Goal: Task Accomplishment & Management: Complete application form

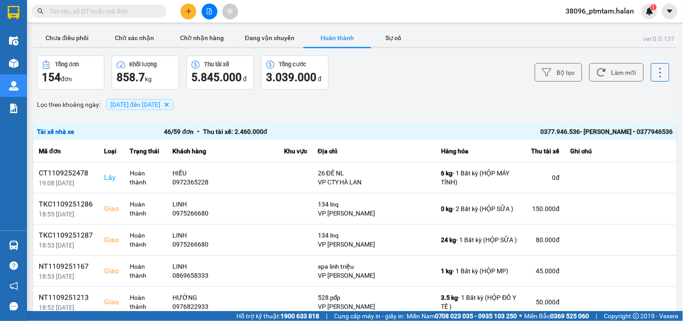
click at [388, 105] on div "Lọc theo khoảng ngày : 11/09/2025 đến 11/09/2025 Delete" at bounding box center [355, 104] width 644 height 15
click at [629, 77] on button "Làm mới" at bounding box center [617, 72] width 55 height 18
click at [138, 6] on input "text" at bounding box center [103, 11] width 106 height 10
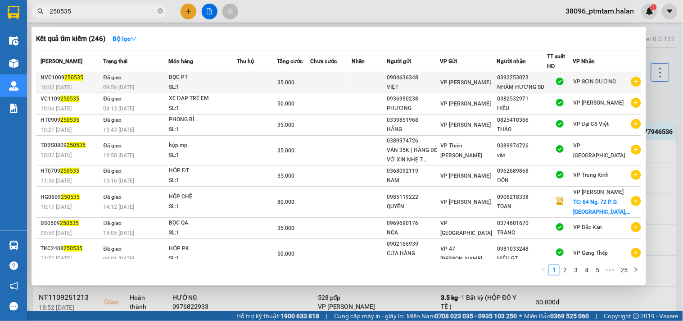
type input "250535"
click at [143, 84] on div "09:56 - 12/09" at bounding box center [136, 87] width 65 height 10
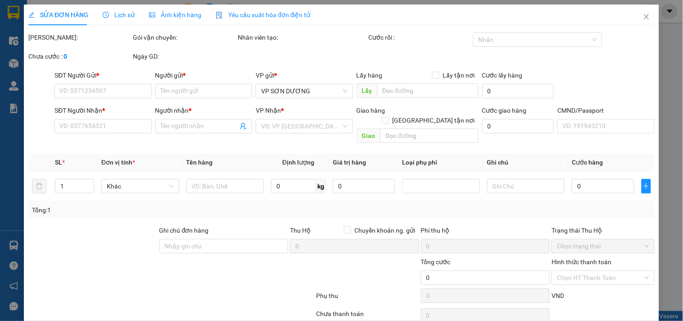
click at [110, 10] on div "Lịch sử" at bounding box center [119, 15] width 32 height 10
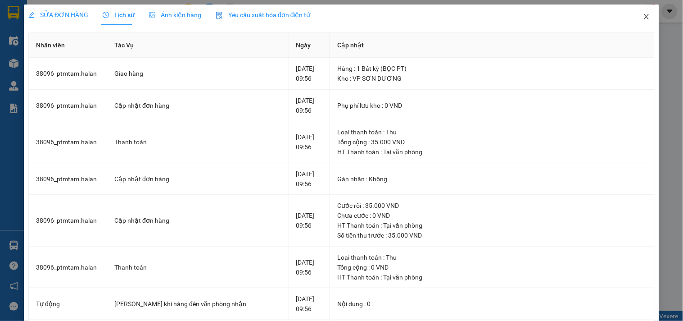
click at [643, 15] on icon "close" at bounding box center [646, 16] width 7 height 7
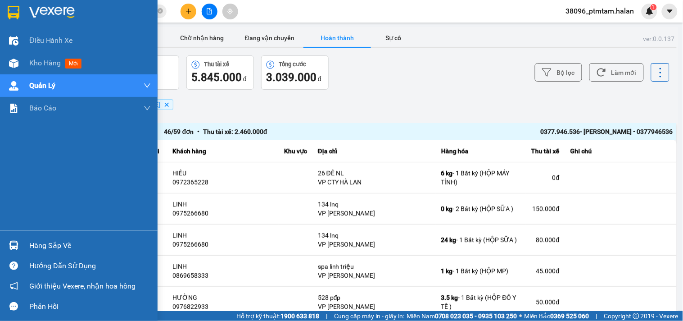
click at [34, 246] on div "Hàng sắp về" at bounding box center [90, 246] width 122 height 14
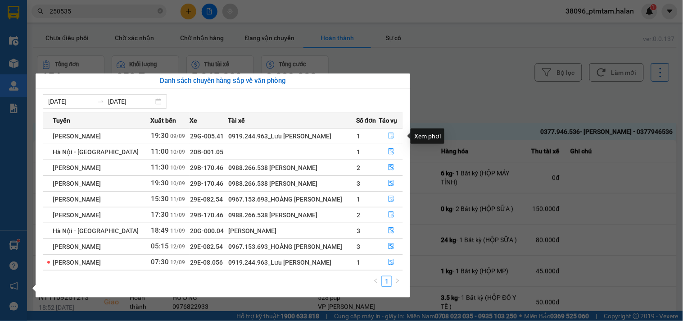
click at [388, 136] on icon "file-done" at bounding box center [391, 135] width 6 height 6
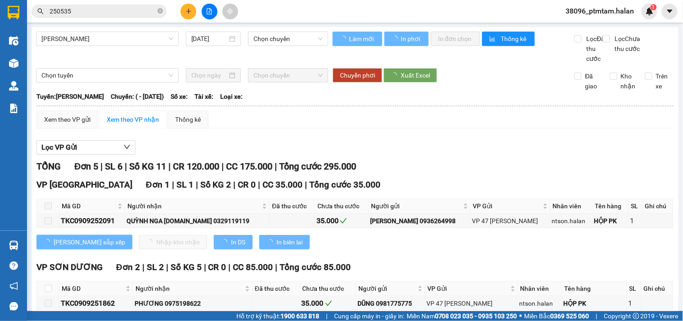
type input "[DATE]"
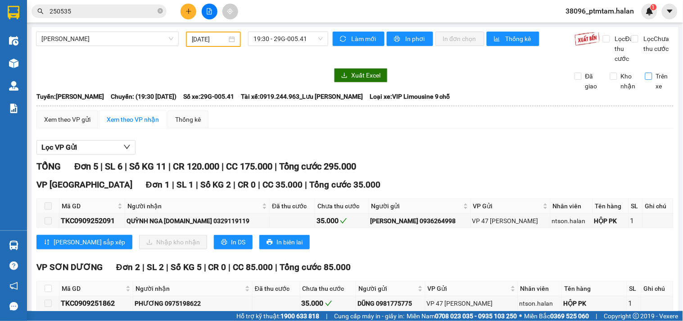
click at [646, 80] on input "Trên xe" at bounding box center [649, 76] width 7 height 7
checkbox input "true"
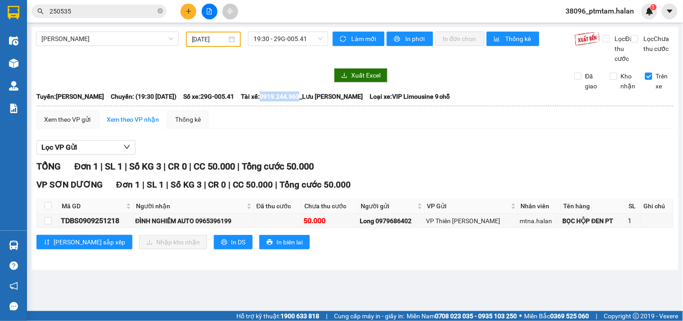
drag, startPoint x: 366, startPoint y: 107, endPoint x: 329, endPoint y: 105, distance: 37.5
click at [329, 101] on span "Tài xế: 0919.244.963_Lưu Trần Vinh" at bounding box center [302, 96] width 122 height 10
copy span "0919.244.963"
click at [142, 77] on div "Thái Nguyên - Tuyên Quang 09/09/2025 19:30 - 29G-005.41 Làm mới In phơi In đơn …" at bounding box center [355, 148] width 647 height 243
click at [101, 296] on main "Thái Nguyên - Tuyên Quang 09/09/2025 19:30 - 29G-005.41 Làm mới In phơi In đơn …" at bounding box center [341, 155] width 683 height 311
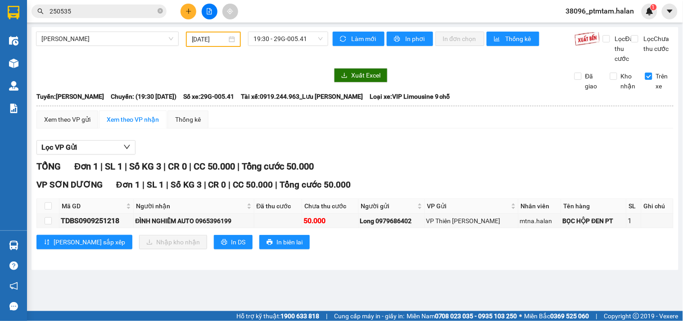
click at [165, 155] on div "Lọc VP Gửi" at bounding box center [354, 147] width 637 height 15
click at [159, 155] on div "Lọc VP Gửi" at bounding box center [354, 147] width 637 height 15
click at [100, 226] on div "TDBS0909251218" at bounding box center [96, 220] width 71 height 11
copy div "TDBS0909251218"
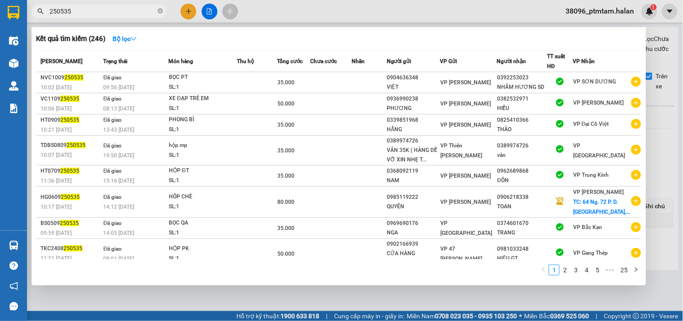
click at [113, 14] on input "250535" at bounding box center [103, 11] width 106 height 10
paste input "TDBS0909251218"
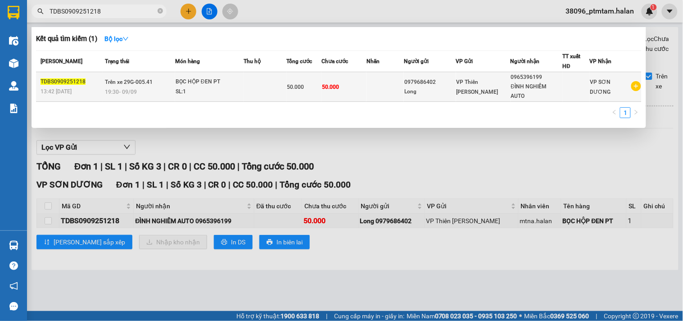
type input "TDBS0909251218"
click at [245, 84] on td at bounding box center [265, 87] width 43 height 30
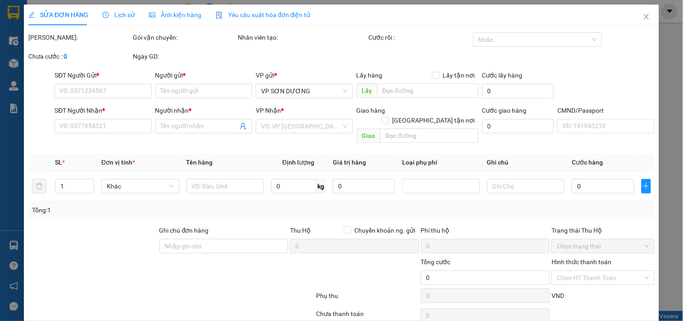
type input "0979686402"
type input "Long"
type input "0965396199"
type input "ĐÌNH NGHIÊM AUTO"
type input "50.000"
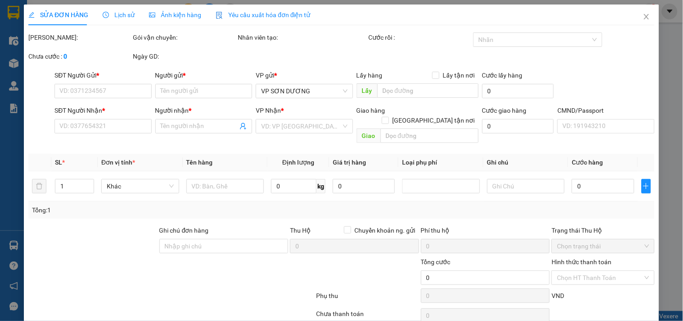
type input "50.000"
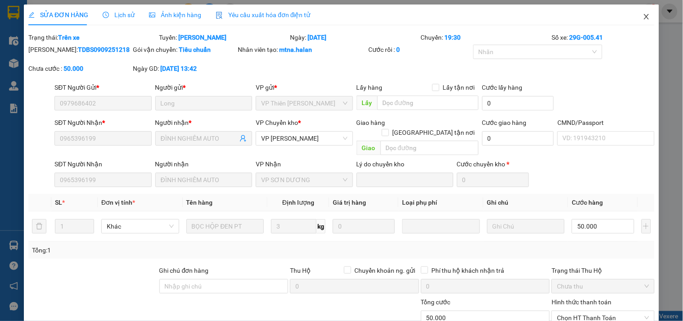
click at [643, 17] on icon "close" at bounding box center [646, 16] width 7 height 7
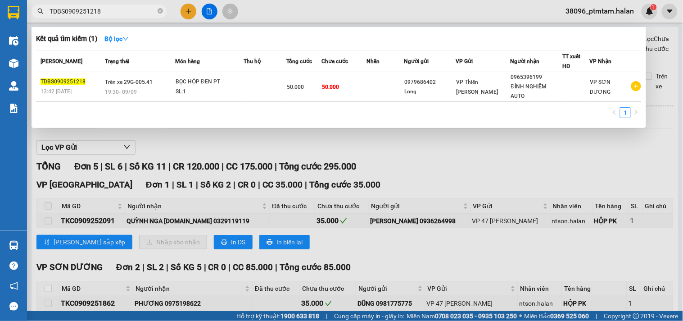
drag, startPoint x: 102, startPoint y: 10, endPoint x: 65, endPoint y: 8, distance: 37.0
click at [65, 8] on input "TDBS0909251218" at bounding box center [103, 11] width 106 height 10
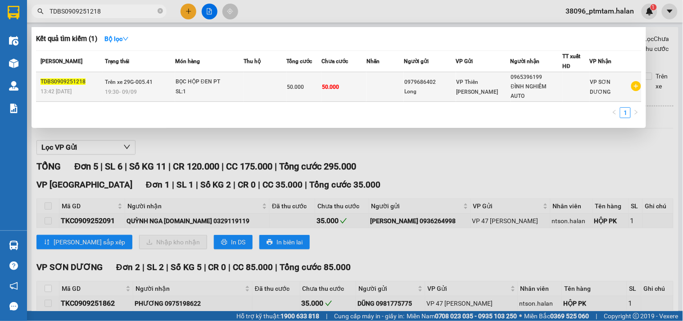
click at [357, 92] on td "50.000" at bounding box center [344, 87] width 45 height 30
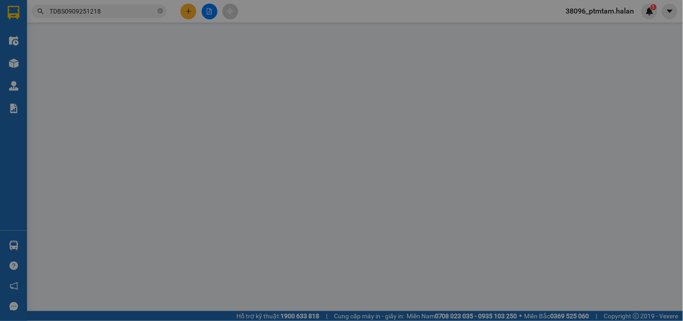
type input "0979686402"
type input "Long"
type input "0965396199"
type input "ĐÌNH NGHIÊM AUTO"
type input "50.000"
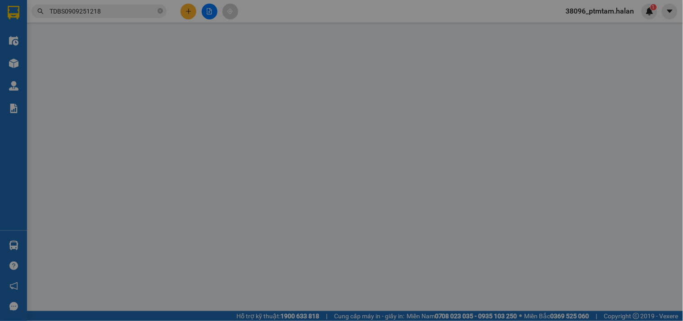
type input "50.000"
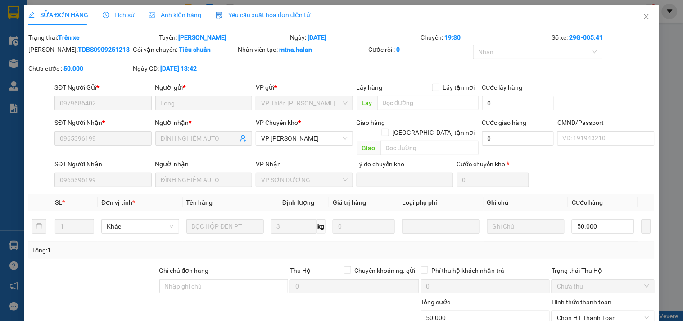
scroll to position [73, 0]
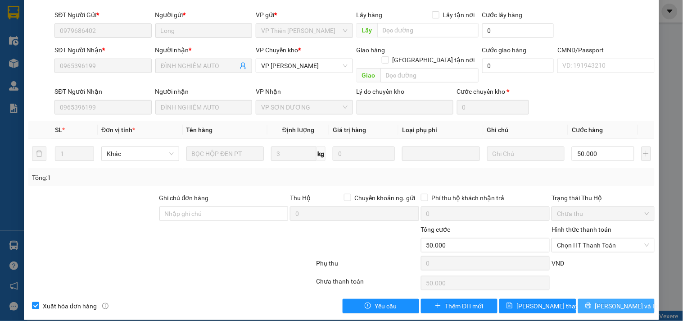
click at [610, 301] on span "Lưu và In" at bounding box center [627, 306] width 63 height 10
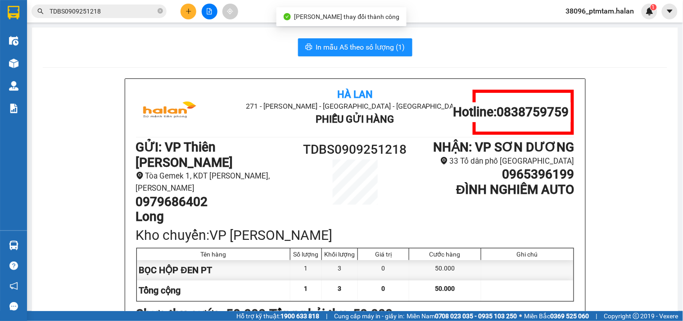
scroll to position [50, 0]
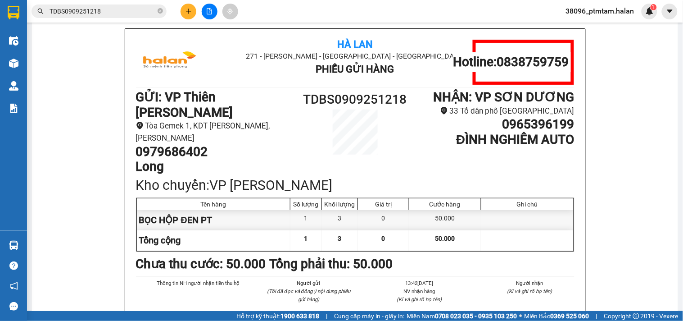
click at [71, 242] on div "Hà Lan 271 - Dương Tự Minh - Phường Tân Long - Thái Nguyên Phiếu Gửi Hàng Hotli…" at bounding box center [355, 210] width 625 height 365
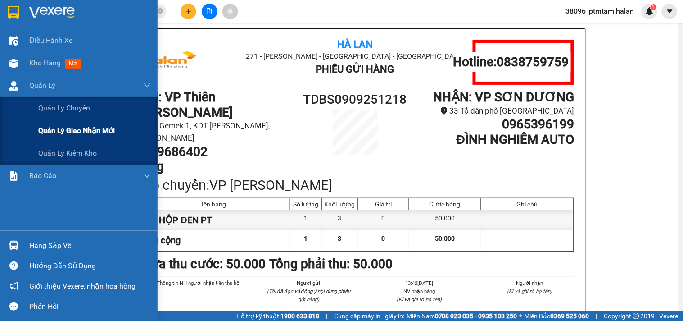
click at [67, 128] on span "Quản lý giao nhận mới" at bounding box center [76, 130] width 77 height 11
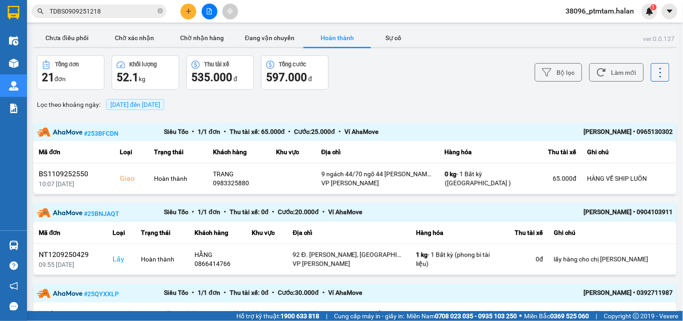
click at [103, 16] on input "TDBS0909251218" at bounding box center [103, 11] width 106 height 10
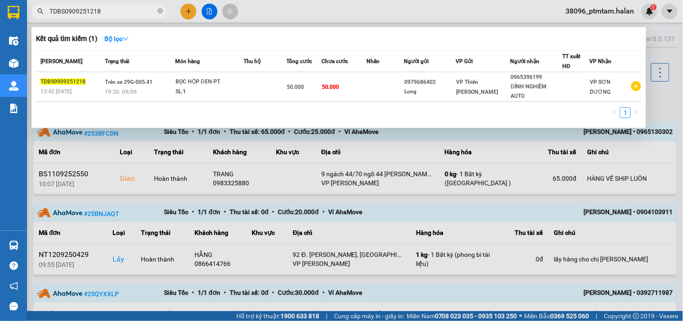
click at [103, 16] on input "TDBS0909251218" at bounding box center [103, 11] width 106 height 10
paste input "1009251605"
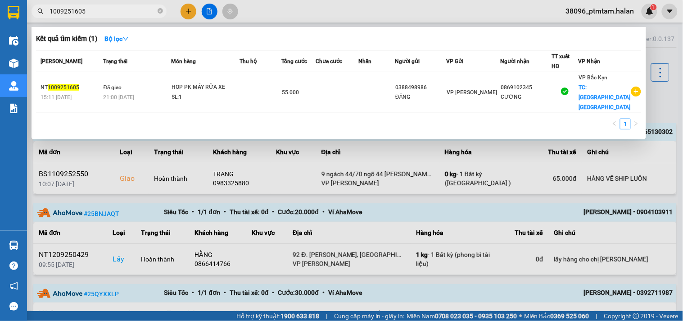
click at [91, 8] on input "1009251605" at bounding box center [103, 11] width 106 height 10
paste input "109250877"
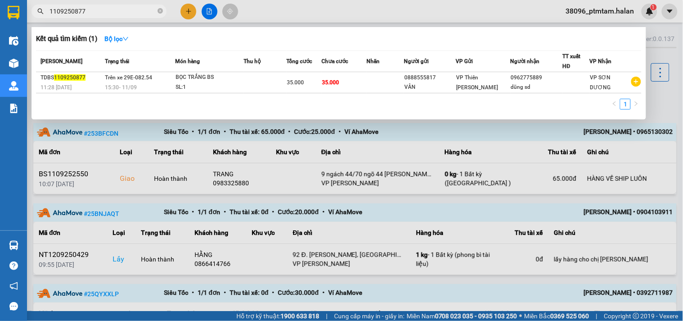
click at [117, 14] on input "1109250877" at bounding box center [103, 11] width 106 height 10
paste input "0985878720"
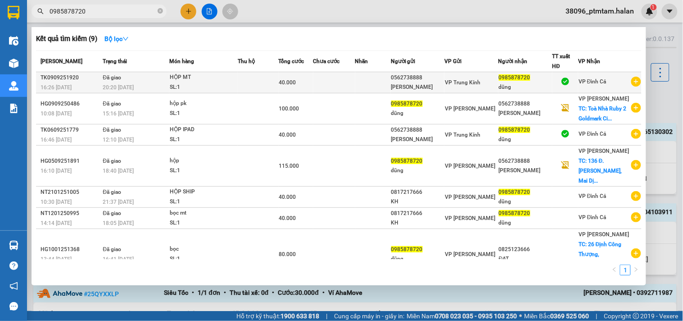
type input "0985878720"
click at [146, 84] on div "20:20 - 10/09" at bounding box center [136, 87] width 66 height 10
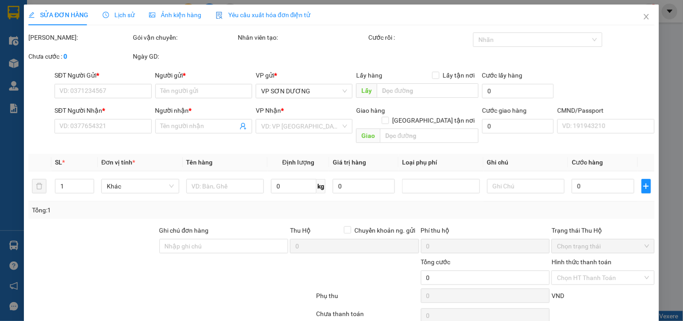
type input "0562738888"
type input "BẢO SƠN"
type input "0985878720"
type input "dũng"
type input "40.000"
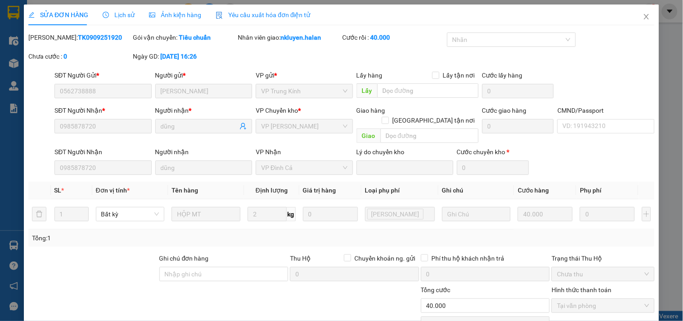
drag, startPoint x: 105, startPoint y: 42, endPoint x: 59, endPoint y: 38, distance: 46.2
click at [59, 38] on div "Mã ĐH: TK0909251920" at bounding box center [79, 41] width 105 height 19
copy b "0909251920"
click at [643, 19] on icon "close" at bounding box center [646, 16] width 7 height 7
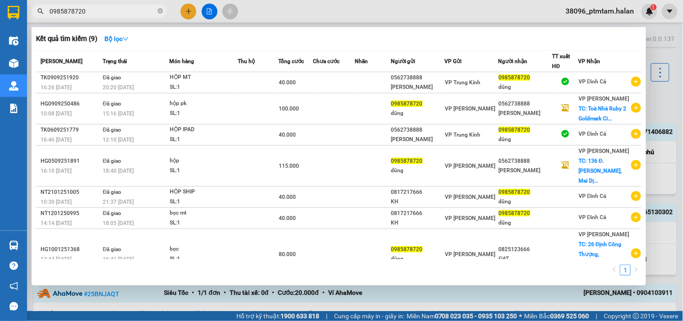
click at [123, 14] on input "0985878720" at bounding box center [103, 11] width 106 height 10
paste input "80925182"
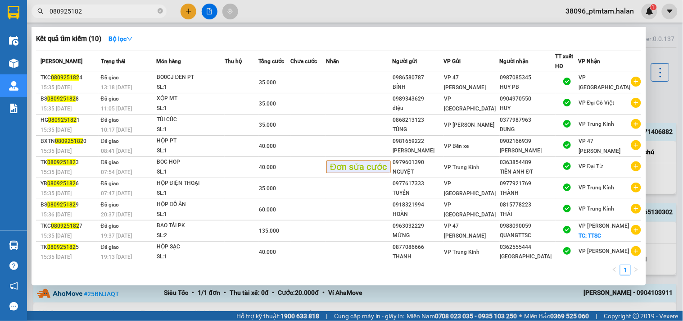
click at [91, 8] on input "080925182" at bounding box center [103, 11] width 106 height 10
click at [89, 9] on input "080925182" at bounding box center [103, 11] width 106 height 10
paste input "68521339"
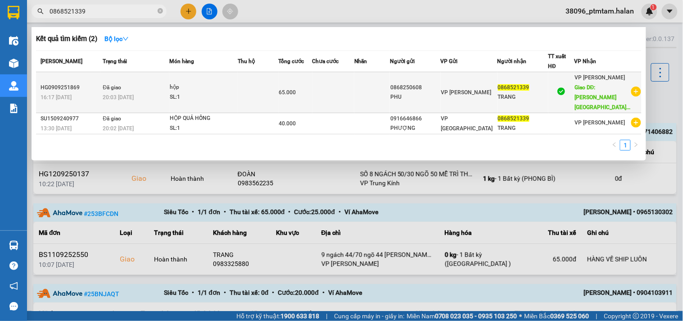
type input "0868521339"
click at [237, 97] on div "SL: 1" at bounding box center [204, 97] width 68 height 10
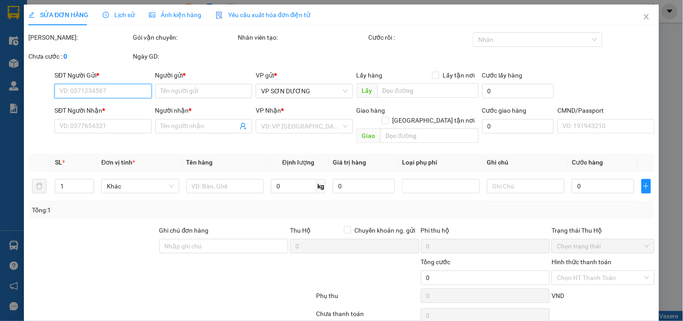
type input "0868250608"
type input "PHU"
type input "0868521339"
type input "TRANG"
type input "Chung Cư Lạc Hồng Phú Thượng, Phú Thượng, Tây Hồ, Hà Nội, Việt Nam"
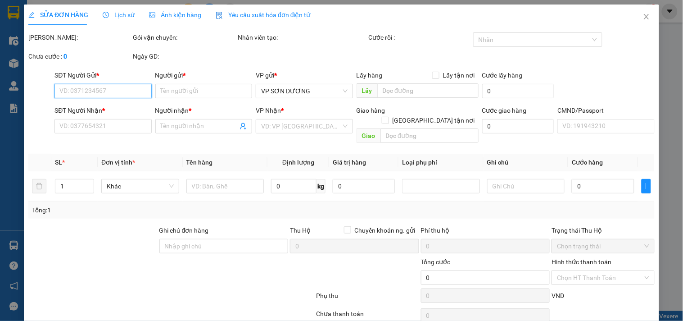
type input "kh ra vp nhận"
type input "65.000"
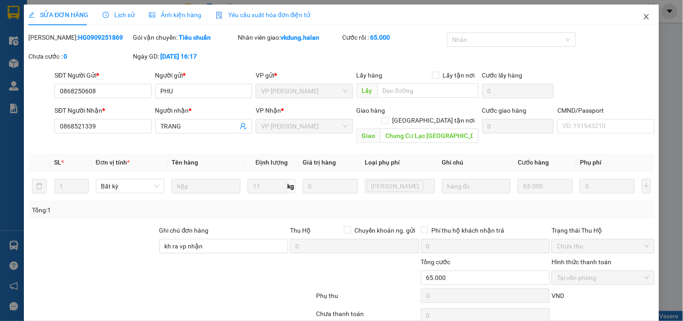
click at [643, 17] on icon "close" at bounding box center [646, 16] width 7 height 7
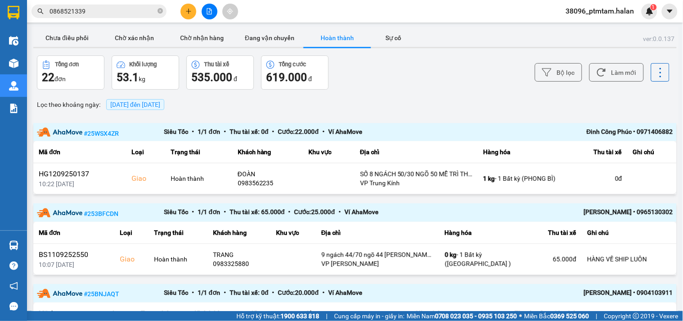
click at [98, 11] on input "0868521339" at bounding box center [103, 11] width 106 height 10
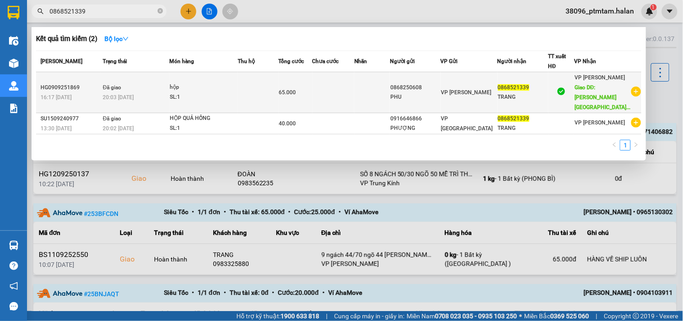
click at [142, 96] on div "20:03 - 09/09" at bounding box center [136, 97] width 66 height 10
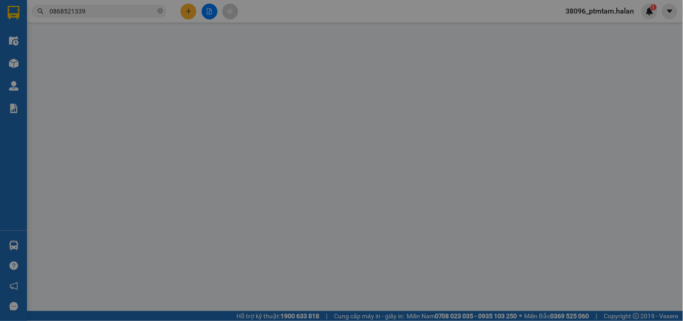
type input "0868250608"
type input "PHU"
type input "0868521339"
type input "TRANG"
type input "Chung Cư Lạc Hồng Phú Thượng, Phú Thượng, Tây Hồ, Hà Nội, Việt Nam"
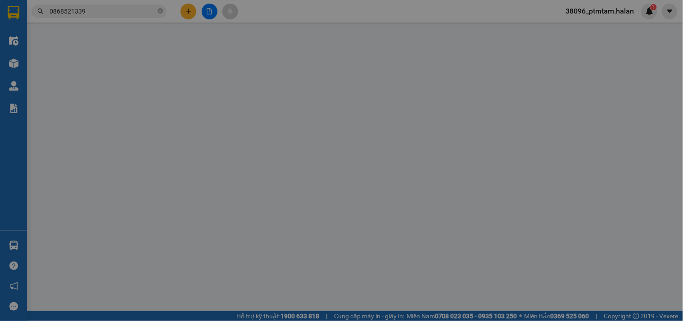
type input "kh ra vp nhận"
type input "65.000"
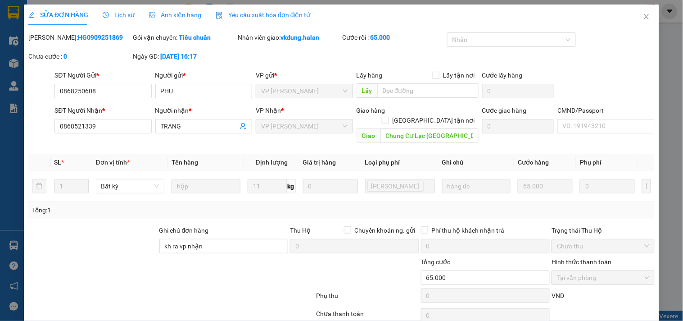
drag, startPoint x: 107, startPoint y: 41, endPoint x: 60, endPoint y: 34, distance: 47.5
click at [60, 34] on div "Mã ĐH: HG0909251869" at bounding box center [79, 37] width 103 height 10
copy b "0909251869"
click at [643, 19] on icon "close" at bounding box center [646, 16] width 7 height 7
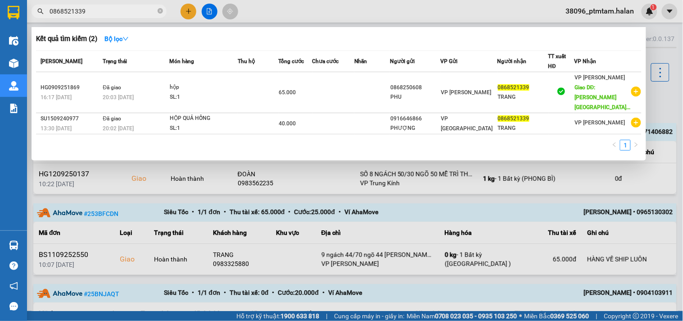
click at [98, 12] on input "0868521339" at bounding box center [103, 11] width 106 height 10
paste input "979051594"
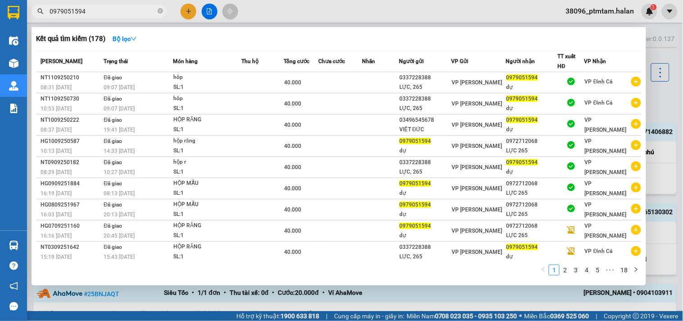
type input "0979051594"
click at [186, 277] on div "1 2 3 4 5 ••• 18" at bounding box center [339, 272] width 606 height 16
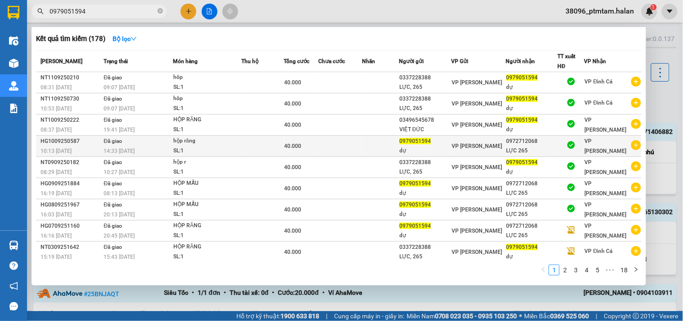
click at [196, 145] on div "hộp răng" at bounding box center [207, 141] width 68 height 10
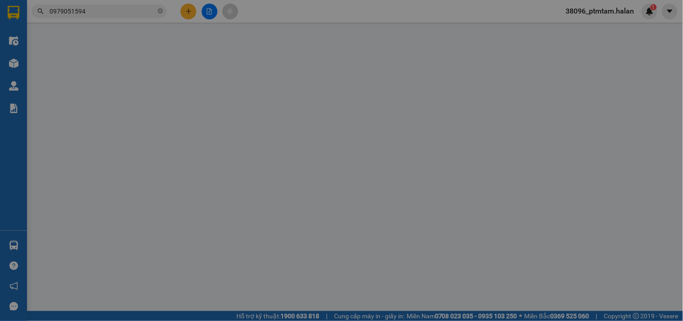
type input "0979051594"
type input "dự"
type input "0972712068"
type input "LỰC 265"
type input "40.000"
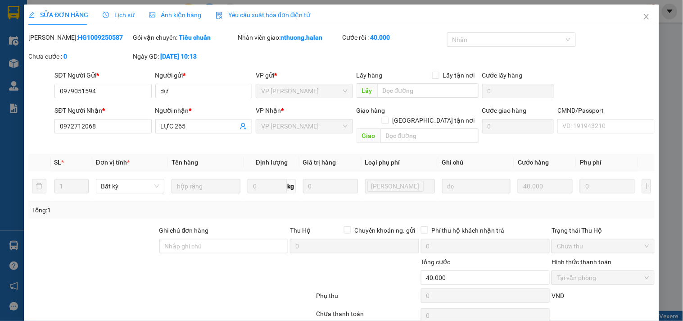
drag, startPoint x: 101, startPoint y: 44, endPoint x: 60, endPoint y: 39, distance: 40.9
click at [60, 39] on div "Mã ĐH: HG1009250587" at bounding box center [79, 41] width 105 height 19
copy b "1009250587"
click at [643, 14] on icon "close" at bounding box center [646, 16] width 7 height 7
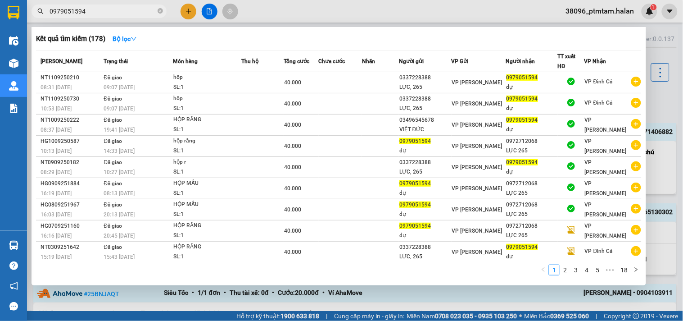
click at [128, 9] on input "0979051594" at bounding box center [103, 11] width 106 height 10
paste input "2255892"
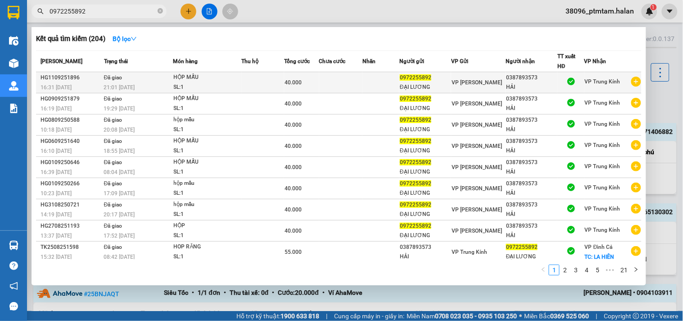
type input "0972255892"
click at [155, 80] on td "Đã giao 21:01 - 11/09" at bounding box center [138, 82] width 72 height 21
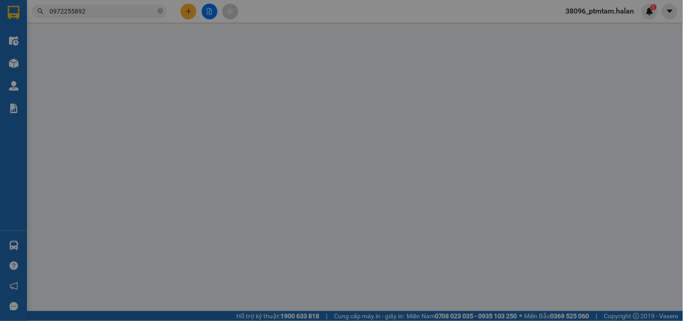
type input "0972255892"
type input "ĐẠI LƯƠNG"
type input "0387893573"
type input "HẢI"
type input "40.000"
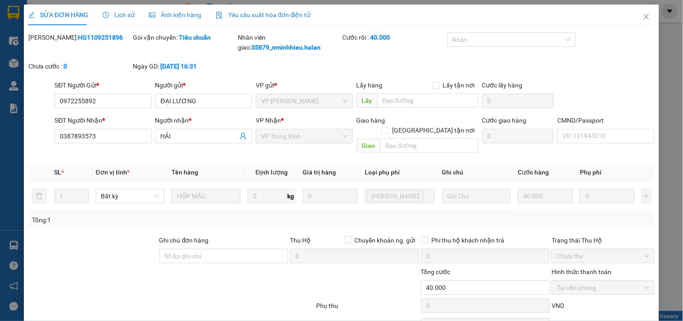
drag, startPoint x: 105, startPoint y: 42, endPoint x: 61, endPoint y: 34, distance: 45.4
click at [61, 34] on div "Mã ĐH: HG1109251896" at bounding box center [79, 46] width 105 height 29
copy b "1109251896"
click at [644, 15] on icon "close" at bounding box center [646, 16] width 5 height 5
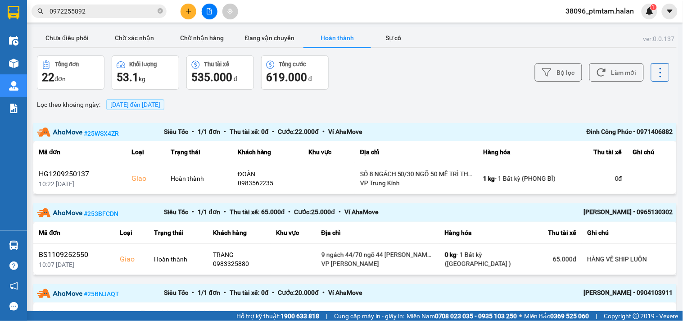
click at [103, 16] on span "0972255892" at bounding box center [99, 12] width 135 height 14
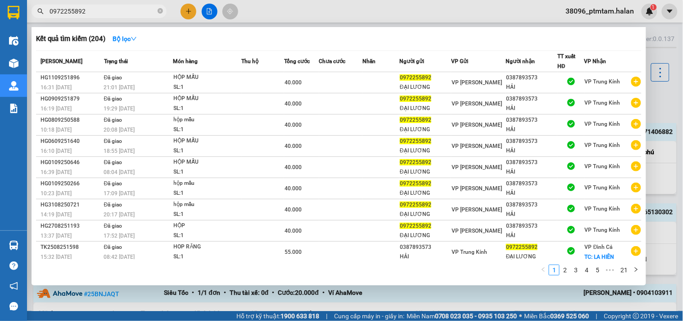
click at [103, 12] on input "0972255892" at bounding box center [103, 11] width 106 height 10
paste input "0313277"
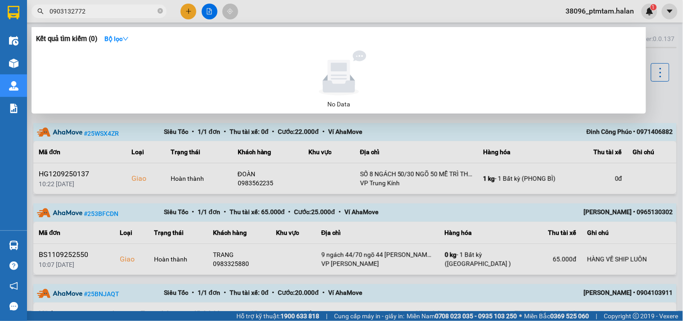
click at [82, 12] on input "0903132772" at bounding box center [103, 11] width 106 height 10
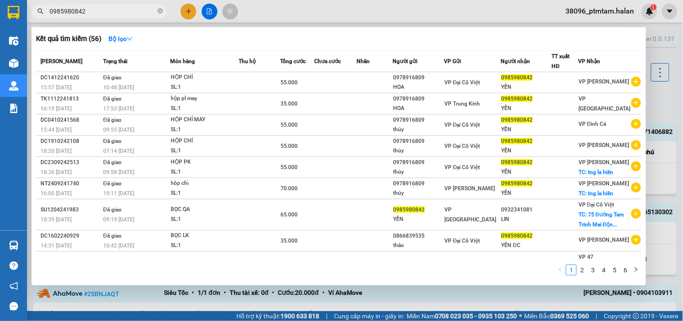
click at [91, 12] on input "0985980842" at bounding box center [103, 11] width 106 height 10
click at [86, 8] on input "0985980842" at bounding box center [103, 11] width 106 height 10
paste input "3994669"
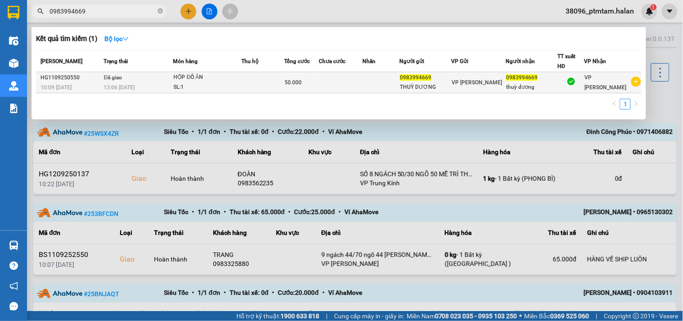
type input "0983994669"
click at [227, 79] on div "HỘP ĐỒ ĂN" at bounding box center [208, 78] width 68 height 10
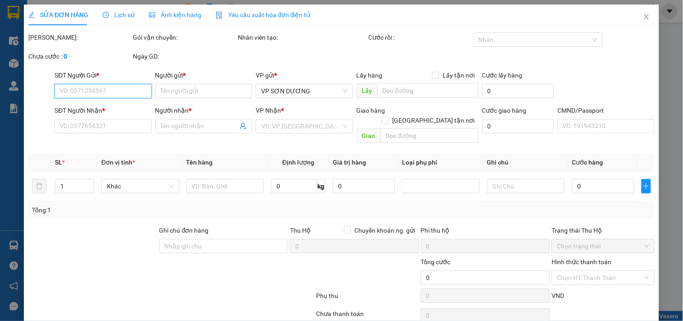
type input "0983994669"
type input "THUỲ DƯƠNG"
type input "0983994669"
type input "thuỳ dương"
type input "50.000"
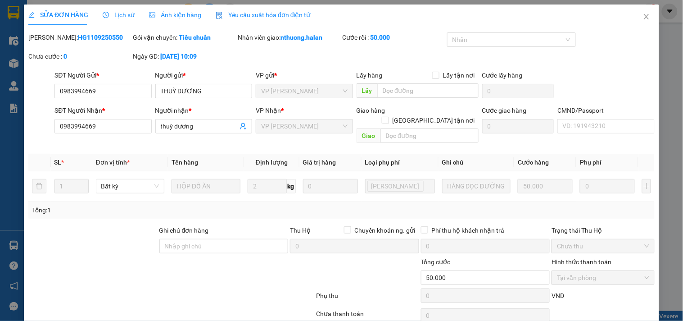
drag, startPoint x: 102, startPoint y: 38, endPoint x: 64, endPoint y: 43, distance: 38.2
click at [68, 43] on div "Mã ĐH: HG1109250550" at bounding box center [79, 41] width 105 height 19
click at [101, 39] on div "Mã ĐH: HG1109250550" at bounding box center [79, 37] width 103 height 10
drag, startPoint x: 105, startPoint y: 34, endPoint x: 61, endPoint y: 38, distance: 44.3
click at [61, 38] on div "Mã ĐH: HG1109250550" at bounding box center [79, 37] width 103 height 10
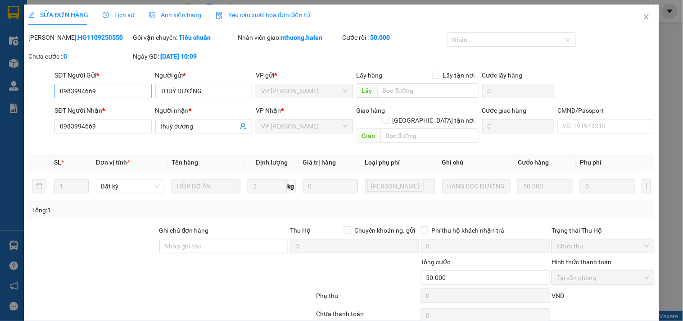
copy b "1109250550"
click at [643, 16] on icon "close" at bounding box center [646, 16] width 7 height 7
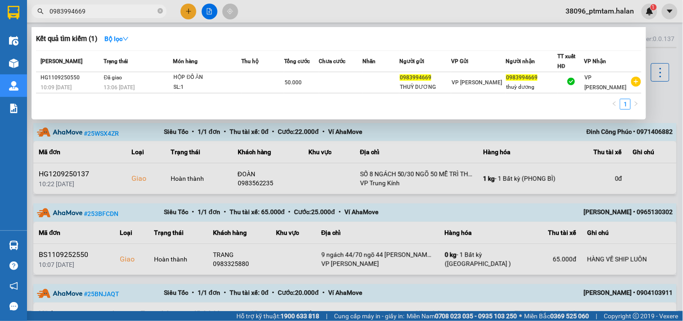
click at [105, 8] on input "0983994669" at bounding box center [103, 11] width 106 height 10
paste input "72255892"
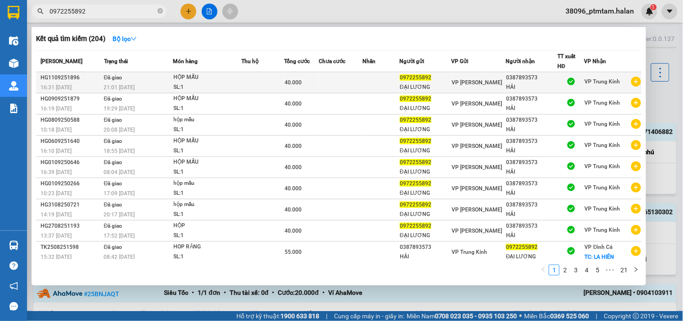
type input "0972255892"
click at [150, 81] on td "Đã giao 21:01 - 11/09" at bounding box center [138, 82] width 72 height 21
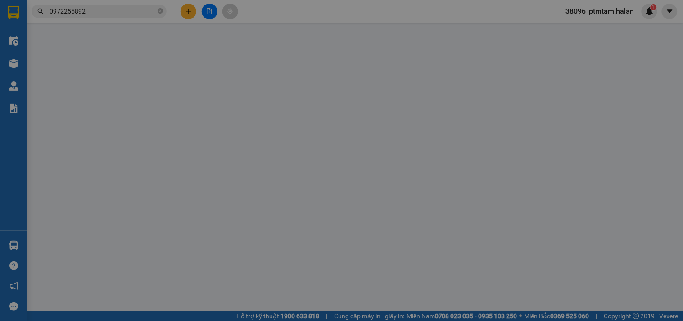
type input "0972255892"
type input "ĐẠI LƯƠNG"
type input "0387893573"
type input "HẢI"
type input "40.000"
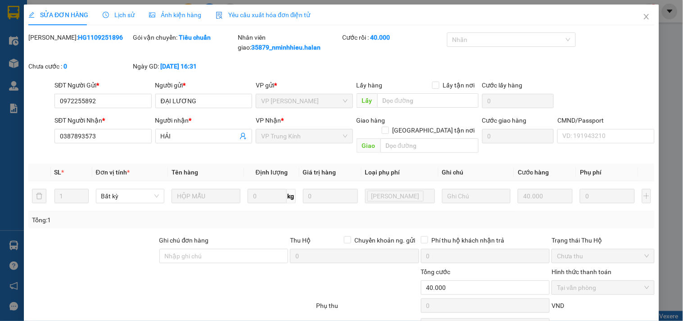
drag, startPoint x: 98, startPoint y: 34, endPoint x: 59, endPoint y: 38, distance: 39.0
click at [59, 38] on div "Mã ĐH: HG1109251896" at bounding box center [79, 37] width 103 height 10
copy b "1109251896"
click at [643, 18] on icon "close" at bounding box center [646, 16] width 7 height 7
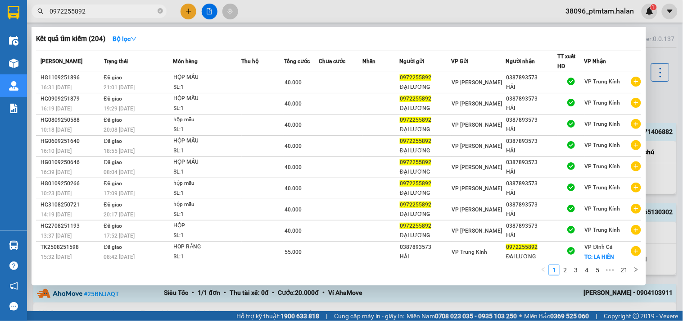
click at [121, 12] on input "0972255892" at bounding box center [103, 11] width 106 height 10
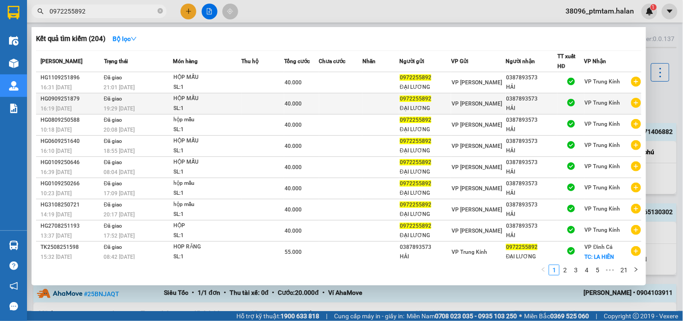
click at [141, 104] on div "19:29 - 09/09" at bounding box center [138, 109] width 69 height 10
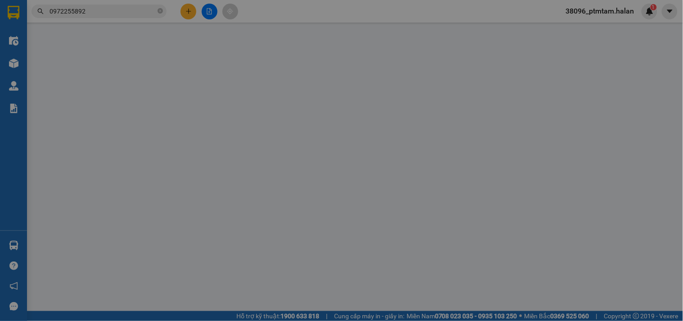
type input "0972255892"
type input "ĐẠI LƯƠNG"
type input "0387893573"
type input "HẢI"
type input "40.000"
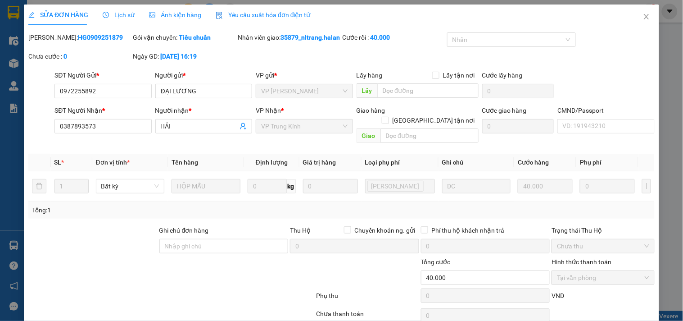
drag, startPoint x: 106, startPoint y: 38, endPoint x: 61, endPoint y: 39, distance: 45.5
click at [61, 39] on div "Mã ĐH: HG0909251879" at bounding box center [79, 37] width 103 height 10
copy b "0909251879"
click at [635, 17] on span "Close" at bounding box center [646, 17] width 25 height 25
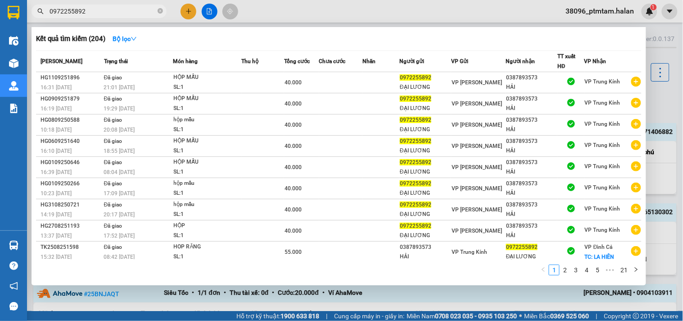
click at [132, 16] on span "0972255892" at bounding box center [99, 12] width 135 height 14
click at [131, 10] on input "0972255892" at bounding box center [103, 11] width 106 height 10
paste input "28948688"
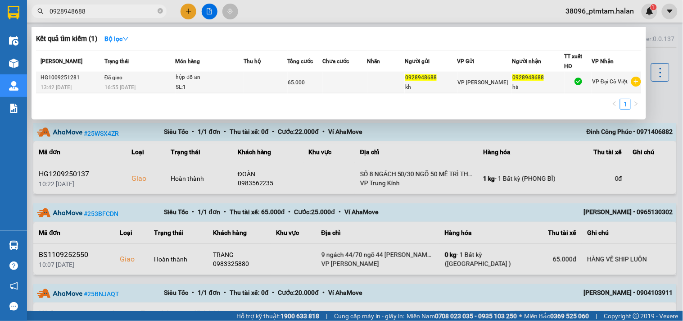
type input "0928948688"
click at [141, 77] on td "Đã giao 16:55 - 10/09" at bounding box center [138, 82] width 73 height 21
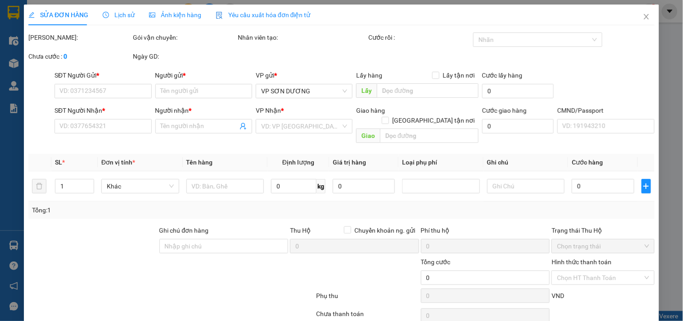
type input "0928948688"
type input "kh"
type input "0928948688"
type input "hà"
type input "65.000"
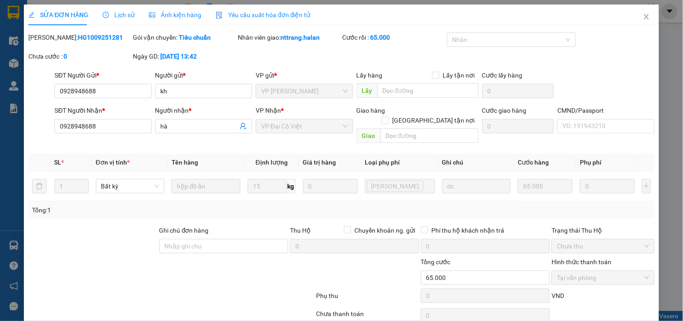
drag, startPoint x: 104, startPoint y: 37, endPoint x: 61, endPoint y: 40, distance: 42.9
click at [61, 40] on div "Mã ĐH: HG1009251281" at bounding box center [79, 37] width 103 height 10
copy b "1009251281"
click at [643, 16] on icon "close" at bounding box center [646, 16] width 7 height 7
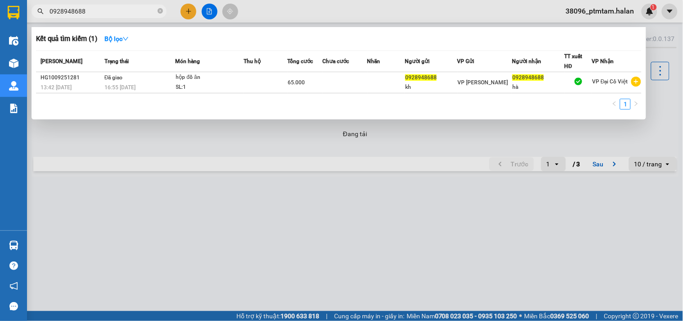
click at [98, 8] on input "0928948688" at bounding box center [103, 11] width 106 height 10
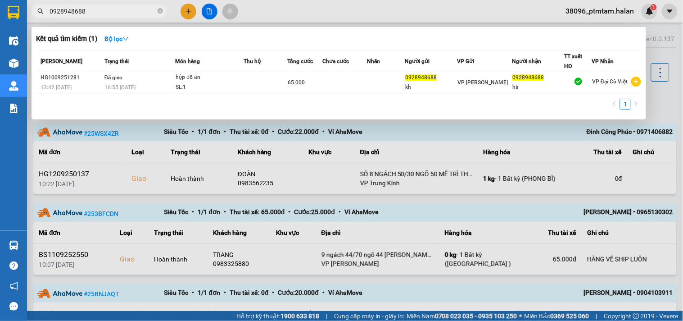
paste input "856568662"
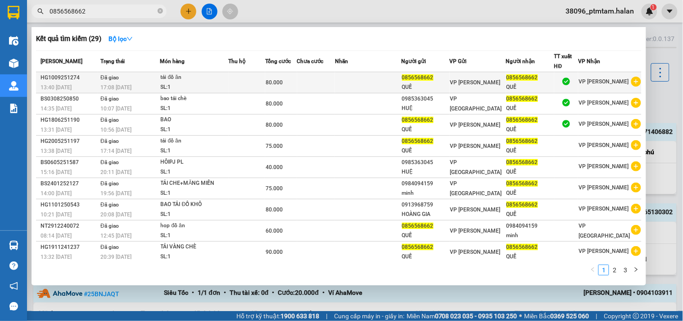
type input "0856568662"
click at [228, 83] on div "SL: 1" at bounding box center [195, 87] width 68 height 10
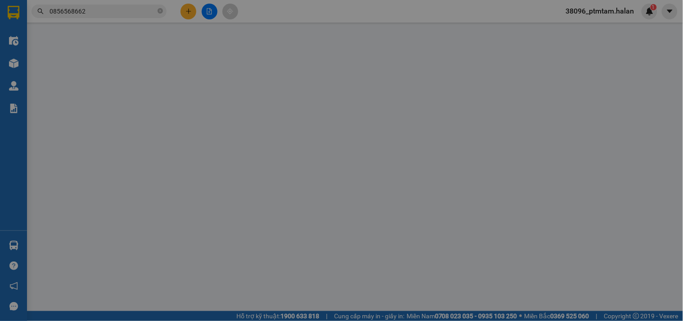
type input "0856568662"
type input "QUẾ"
type input "0856568662"
type input "QUẾ"
type input "80.000"
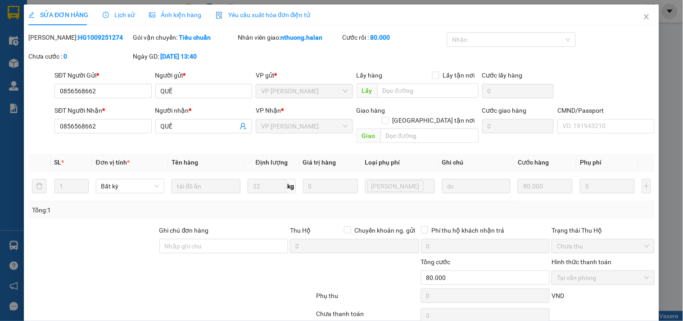
drag, startPoint x: 111, startPoint y: 39, endPoint x: 61, endPoint y: 38, distance: 50.5
click at [61, 38] on div "Mã ĐH: HG1009251274" at bounding box center [79, 37] width 103 height 10
click at [643, 15] on icon "close" at bounding box center [646, 16] width 7 height 7
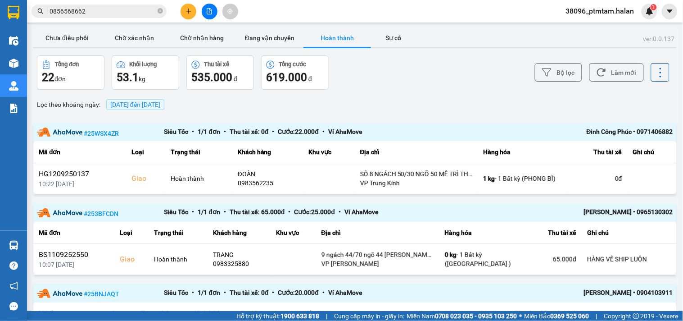
click at [372, 89] on div "Bộ lọc Làm mới" at bounding box center [512, 72] width 317 height 34
click at [73, 36] on button "Chưa điều phối" at bounding box center [67, 38] width 68 height 18
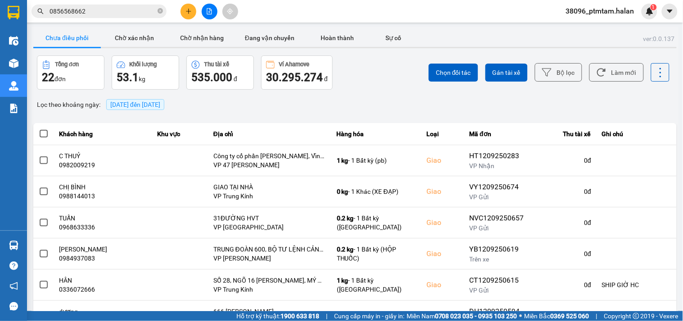
click at [373, 86] on div "Chọn đối tác Gán tài xế Bộ lọc Làm mới" at bounding box center [512, 72] width 317 height 34
click at [607, 71] on button "Làm mới" at bounding box center [617, 72] width 55 height 18
click at [370, 100] on div "Lọc theo khoảng ngày : 12/09/2025 đến 12/09/2025" at bounding box center [355, 104] width 644 height 15
click at [617, 76] on button "Làm mới" at bounding box center [617, 72] width 55 height 18
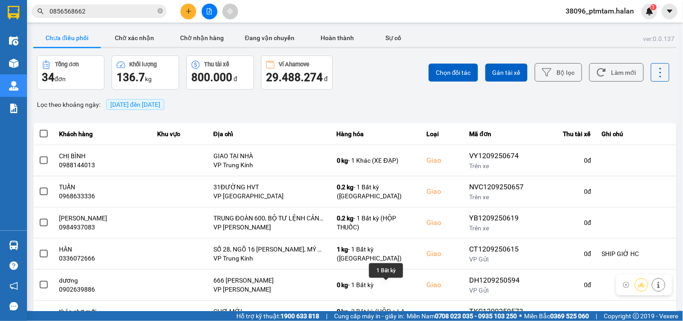
click at [401, 80] on div "Chọn đối tác Gán tài xế Bộ lọc Làm mới" at bounding box center [512, 72] width 317 height 34
click at [610, 82] on button "Làm mới" at bounding box center [617, 72] width 55 height 18
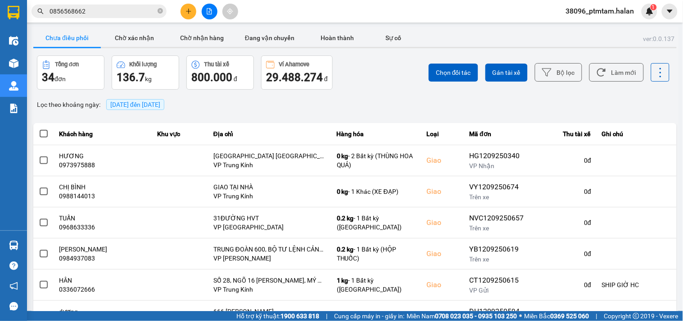
drag, startPoint x: 350, startPoint y: 82, endPoint x: 448, endPoint y: 90, distance: 98.1
click at [354, 83] on div "Chọn đối tác Gán tài xế Bộ lọc Làm mới" at bounding box center [512, 72] width 317 height 34
click at [619, 69] on button "Làm mới" at bounding box center [617, 72] width 55 height 18
click at [393, 69] on div "Chọn đối tác Gán tài xế Bộ lọc Làm mới" at bounding box center [512, 72] width 317 height 34
click at [599, 73] on icon at bounding box center [601, 72] width 9 height 9
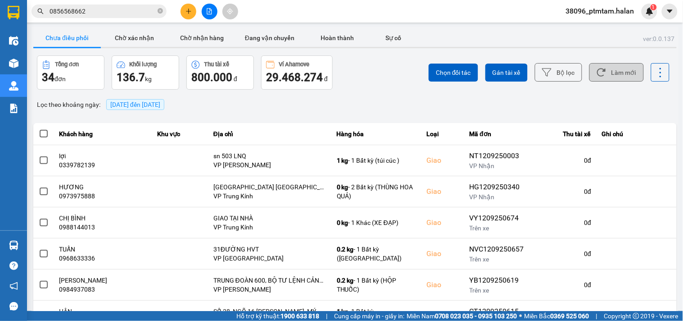
drag, startPoint x: 469, startPoint y: 36, endPoint x: 454, endPoint y: 42, distance: 15.8
click at [469, 36] on div "Chưa điều phối Chờ xác nhận Chờ nhận hàng Đang vận chuyển Hoàn thành Sự cố" at bounding box center [355, 39] width 644 height 20
click at [392, 71] on div "Chọn đối tác Gán tài xế Bộ lọc Làm mới" at bounding box center [512, 72] width 317 height 34
click at [102, 11] on input "0856568662" at bounding box center [103, 11] width 106 height 10
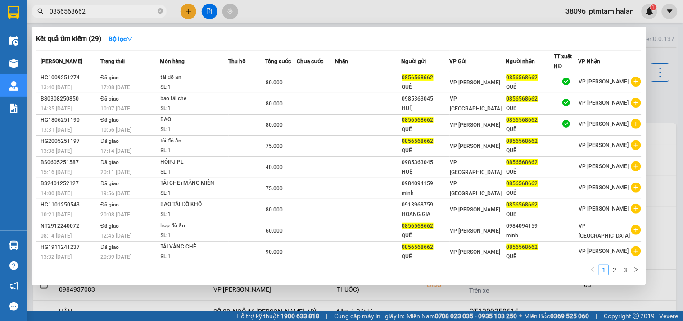
click at [102, 11] on input "0856568662" at bounding box center [103, 11] width 106 height 10
paste input "TDBS0909251218"
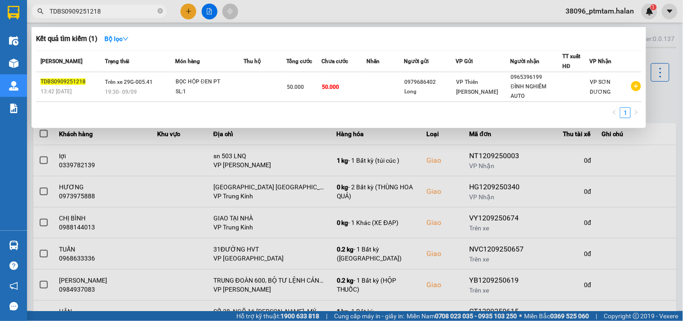
type input "TDBS0909251218"
click at [302, 19] on div at bounding box center [341, 160] width 683 height 321
click at [113, 13] on input "TDBS0909251218" at bounding box center [103, 11] width 106 height 10
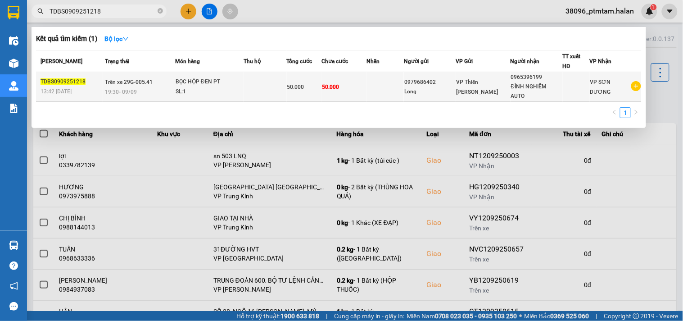
click at [236, 84] on div "BỌC HỘP ĐEN PT" at bounding box center [210, 82] width 68 height 10
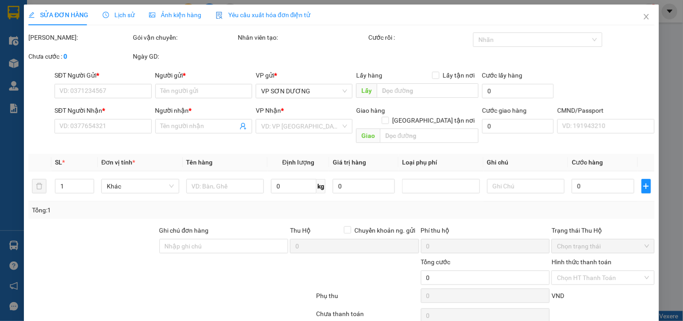
type input "0979686402"
type input "Long"
type input "0965396199"
type input "ĐÌNH NGHIÊM AUTO"
type input "50.000"
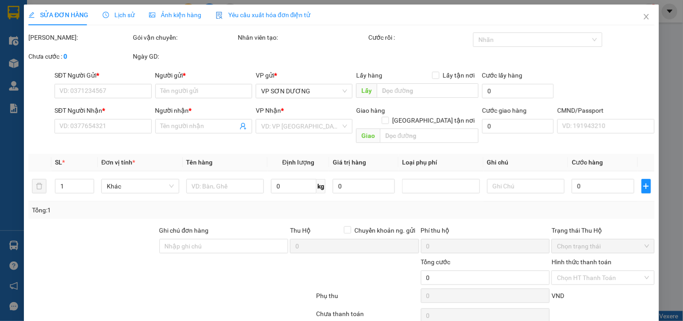
type input "50.000"
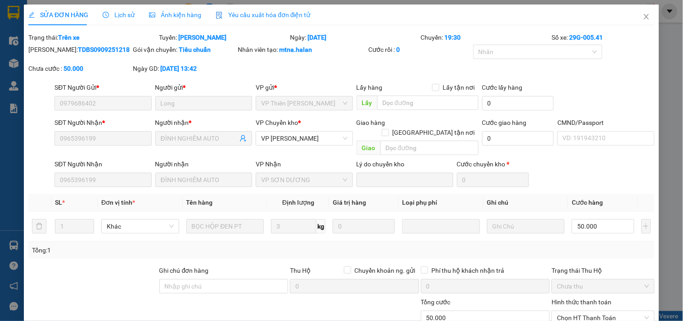
scroll to position [73, 0]
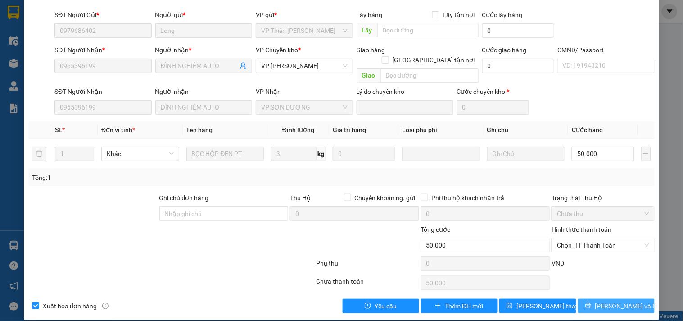
click at [606, 301] on span "Lưu và In" at bounding box center [627, 306] width 63 height 10
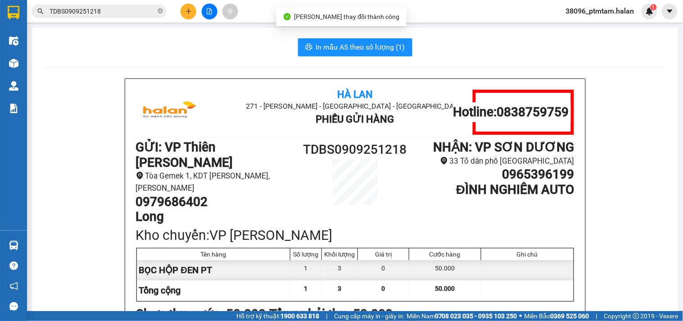
scroll to position [50, 0]
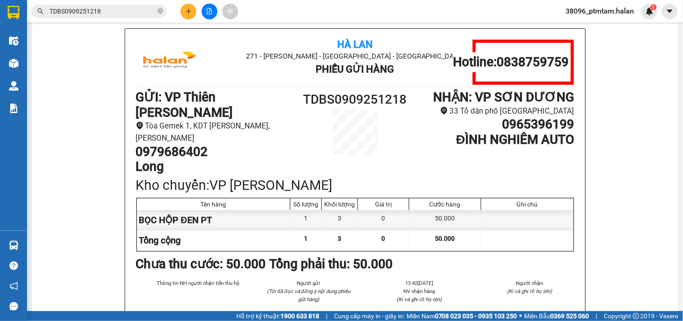
click at [83, 178] on div "Hà Lan 271 - Dương Tự Minh - Phường Tân Long - Thái Nguyên Phiếu Gửi Hàng Hotli…" at bounding box center [355, 210] width 625 height 365
click at [96, 154] on div "Hà Lan 271 - Dương Tự Minh - Phường Tân Long - Thái Nguyên Phiếu Gửi Hàng Hotli…" at bounding box center [355, 210] width 625 height 365
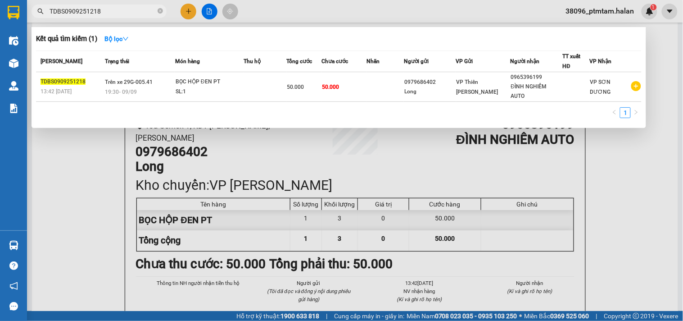
click at [127, 5] on span "TDBS0909251218" at bounding box center [99, 12] width 135 height 14
click at [127, 9] on input "TDBS0909251218" at bounding box center [103, 11] width 106 height 10
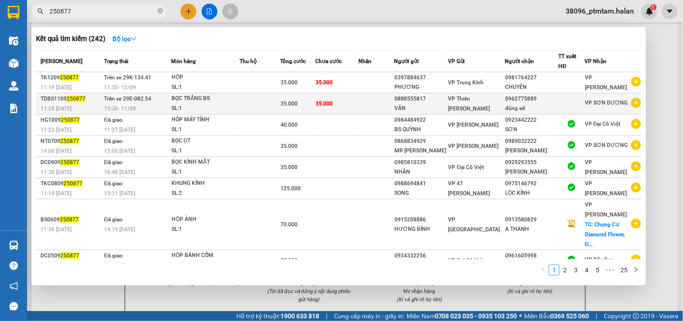
type input "250877"
click at [215, 107] on div "SL: 1" at bounding box center [206, 109] width 68 height 10
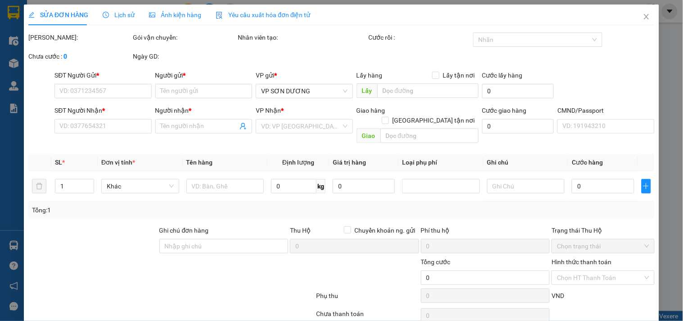
type input "0888555817"
type input "VÂN"
type input "0962775889"
type input "dũng sd"
type input "35.000"
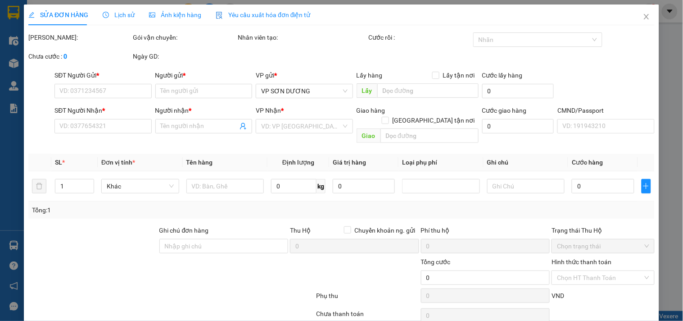
type input "35.000"
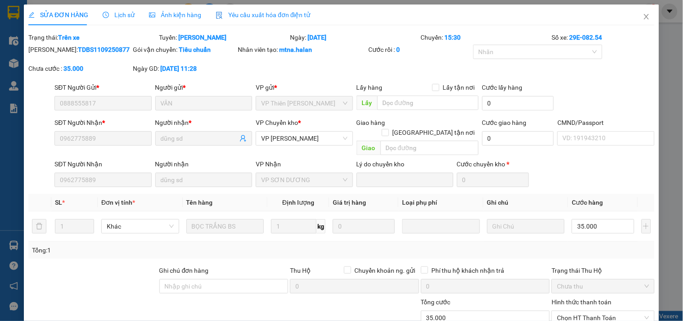
click at [123, 13] on span "Lịch sử" at bounding box center [119, 14] width 32 height 7
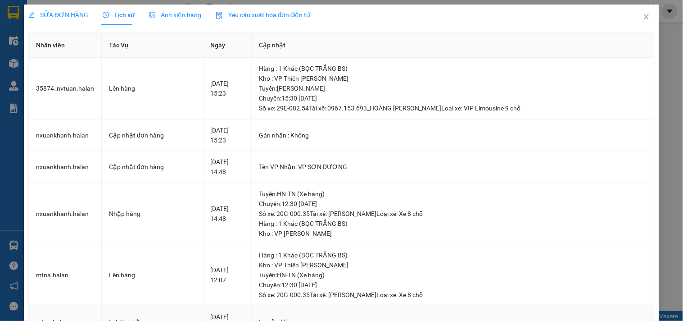
scroll to position [200, 0]
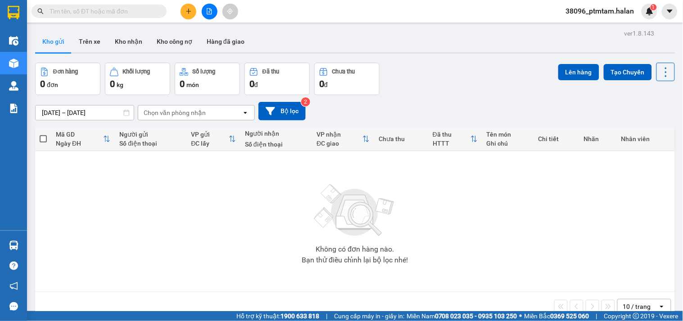
click at [115, 12] on input "text" at bounding box center [103, 11] width 106 height 10
paste input "0965396199"
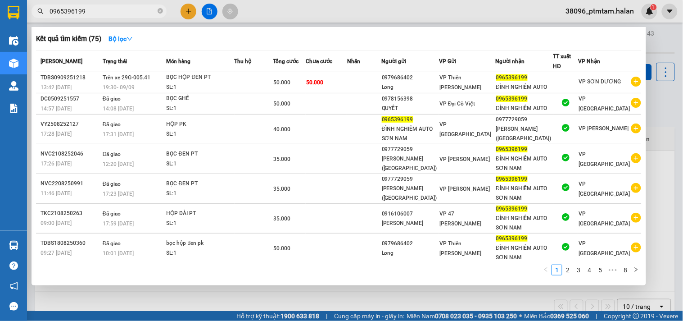
click at [102, 13] on input "0965396199" at bounding box center [103, 11] width 106 height 10
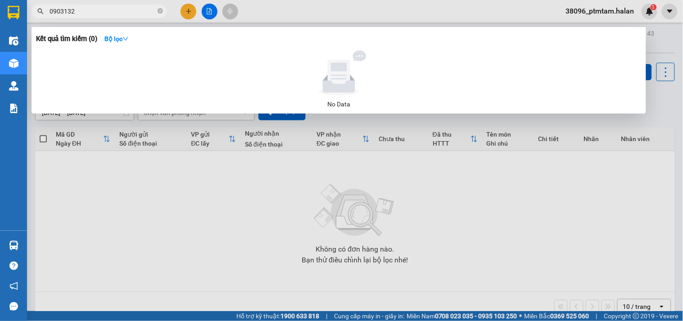
type input "0903132"
click at [87, 9] on input "0903132" at bounding box center [103, 11] width 106 height 10
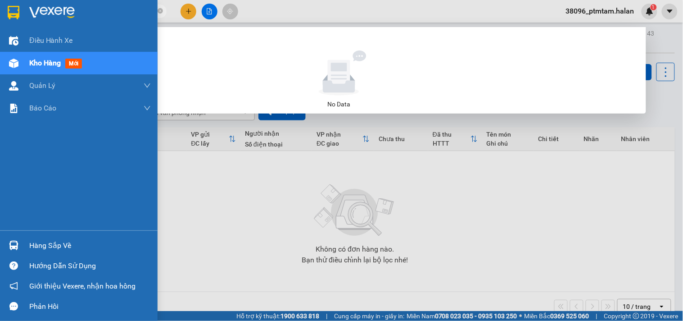
click at [25, 242] on div "Hàng sắp về" at bounding box center [79, 245] width 158 height 20
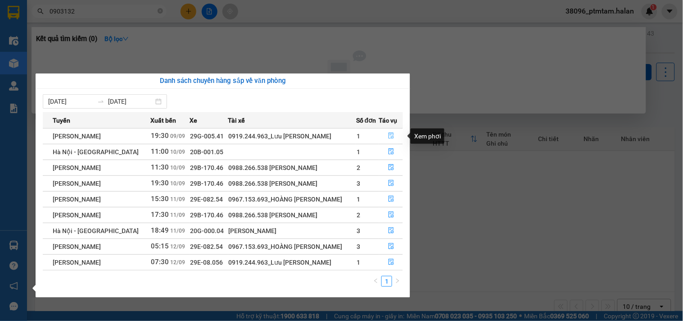
click at [390, 136] on icon "file-done" at bounding box center [391, 135] width 6 height 6
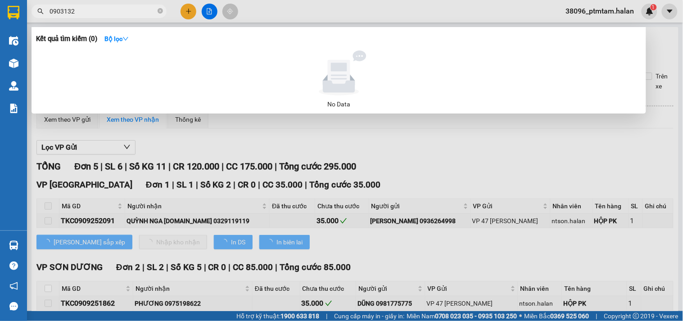
type input "[DATE]"
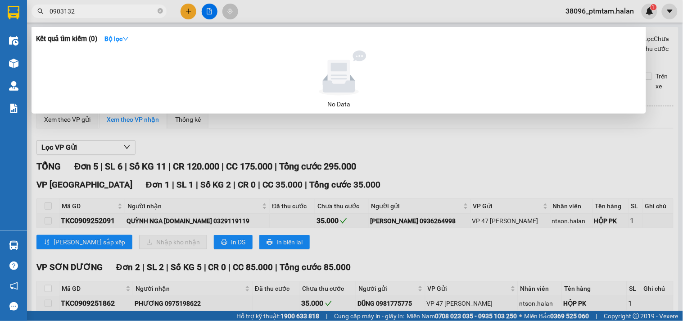
click at [464, 164] on div at bounding box center [341, 160] width 683 height 321
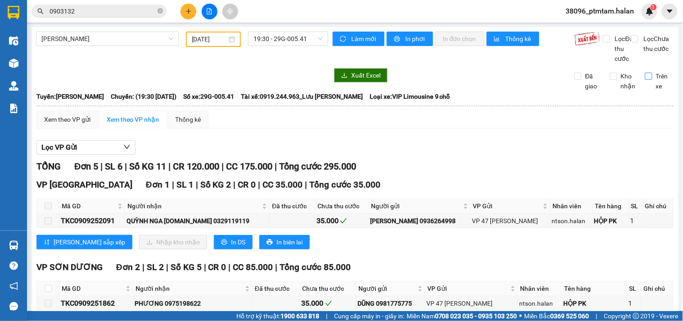
click at [653, 81] on span "Trên xe" at bounding box center [664, 81] width 22 height 20
click at [646, 80] on input "Trên xe" at bounding box center [649, 76] width 7 height 7
checkbox input "true"
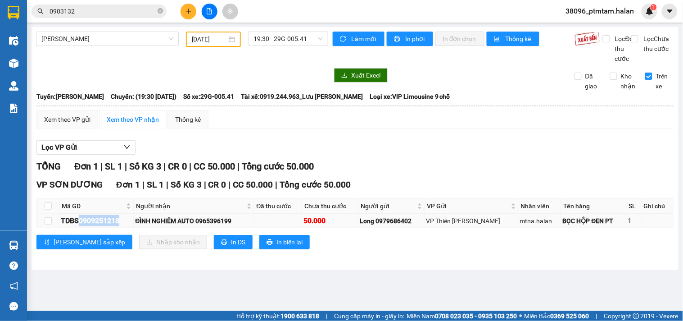
drag, startPoint x: 119, startPoint y: 230, endPoint x: 80, endPoint y: 231, distance: 39.7
click at [80, 226] on div "TDBS0909251218" at bounding box center [96, 220] width 71 height 11
copy div "0909251218"
click at [322, 284] on main "[GEOGRAPHIC_DATA] - [GEOGRAPHIC_DATA] [DATE] 19:30 - 29G-005.41 Làm mới In phơi…" at bounding box center [341, 155] width 683 height 311
click at [410, 155] on div "Lọc VP Gửi" at bounding box center [354, 147] width 637 height 15
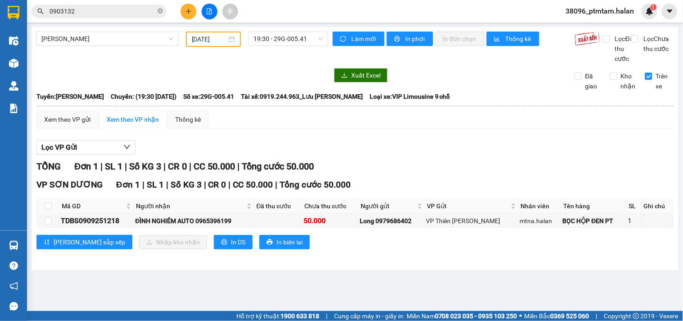
click at [196, 77] on div at bounding box center [182, 75] width 292 height 14
click at [114, 298] on main "[GEOGRAPHIC_DATA] - [GEOGRAPHIC_DATA] [DATE] 19:30 - 29G-005.41 Làm mới In phơi…" at bounding box center [341, 155] width 683 height 311
click at [202, 146] on div "Lọc VP Gửi TỔNG Đơn 1 | SL 1 | Số KG 3 | CR 0 | CC 50.000 | Tổng cước 50.000 V…" at bounding box center [354, 198] width 637 height 125
click at [97, 226] on div "TDBS0909251218" at bounding box center [96, 220] width 71 height 11
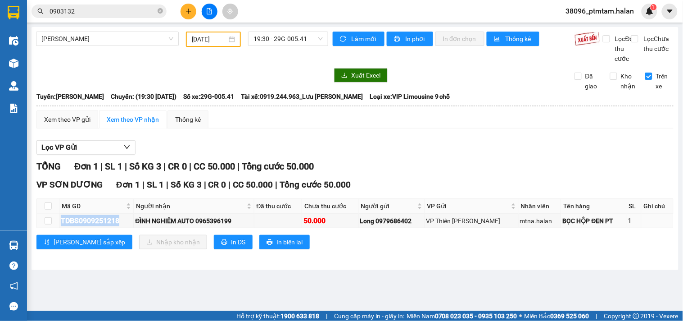
copy div "TDBS0909251218"
